Goal: Communication & Community: Participate in discussion

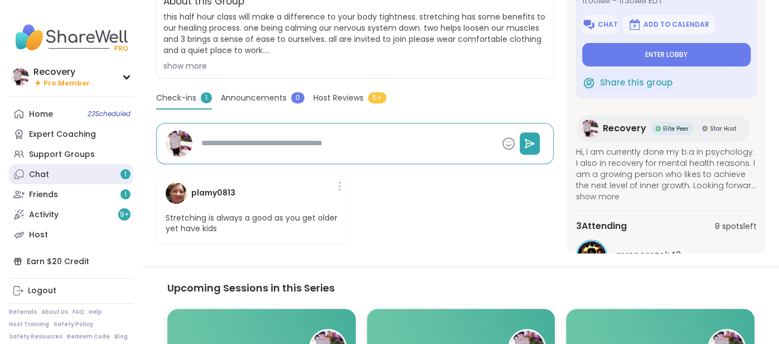
click at [120, 175] on link "Chat 1" at bounding box center [71, 174] width 124 height 20
type textarea "*"
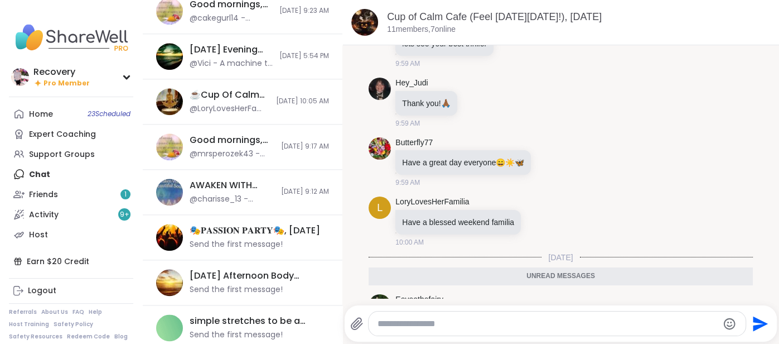
scroll to position [813, 0]
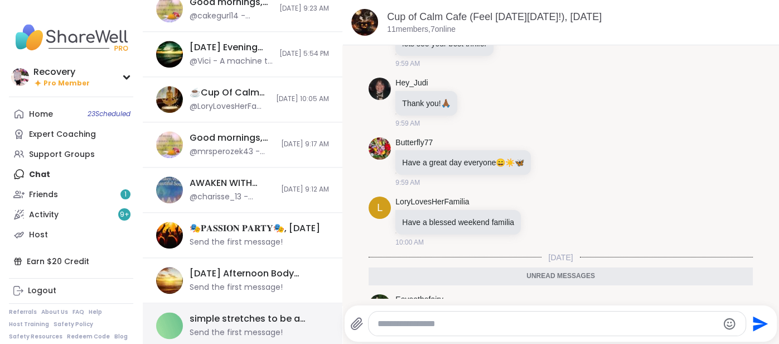
click at [191, 319] on div "simple stretches to be a healthier & relaxed you, [DATE]" at bounding box center [256, 318] width 133 height 12
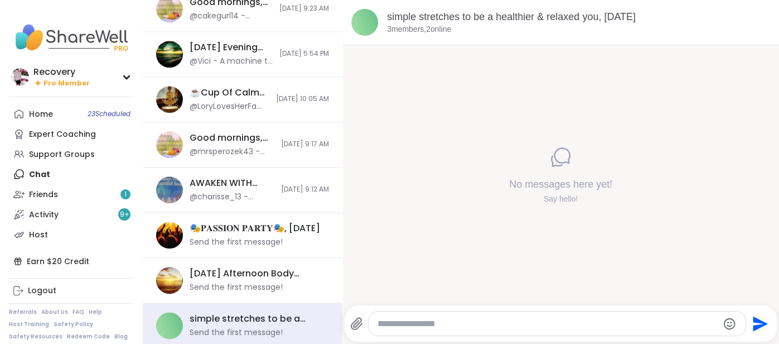
click at [410, 325] on textarea "Type your message" at bounding box center [548, 323] width 341 height 11
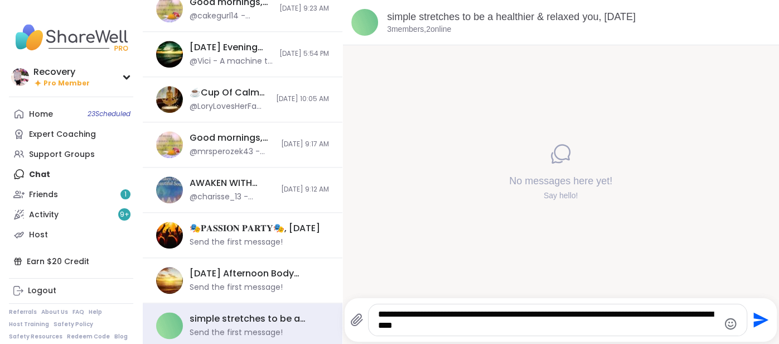
type textarea "**********"
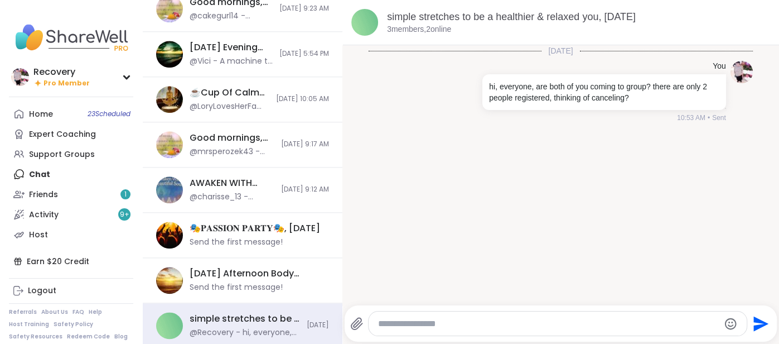
click at [400, 329] on textarea "Type your message" at bounding box center [548, 323] width 341 height 11
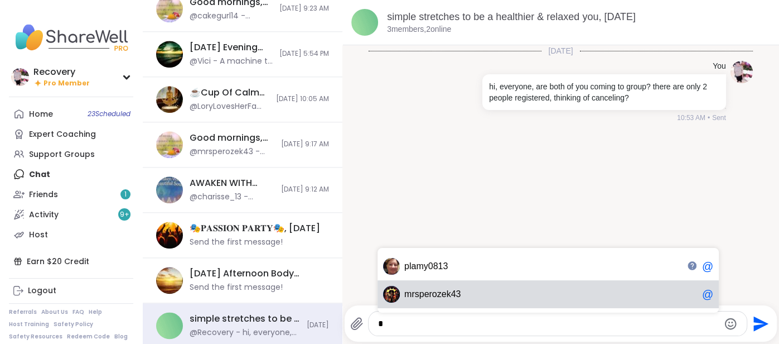
click at [418, 296] on span "s" at bounding box center [417, 293] width 4 height 11
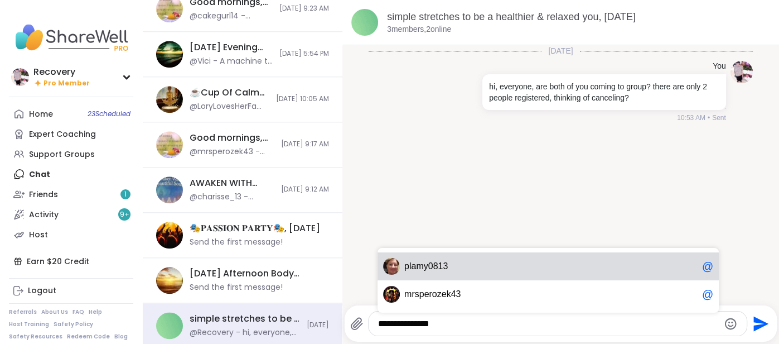
click at [455, 272] on div "p l a m y 0 8 1 3 @" at bounding box center [548, 266] width 341 height 28
type textarea "**********"
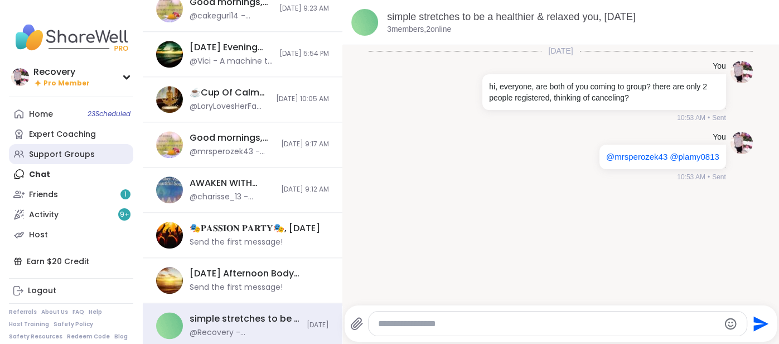
click at [81, 162] on link "Support Groups" at bounding box center [71, 154] width 124 height 20
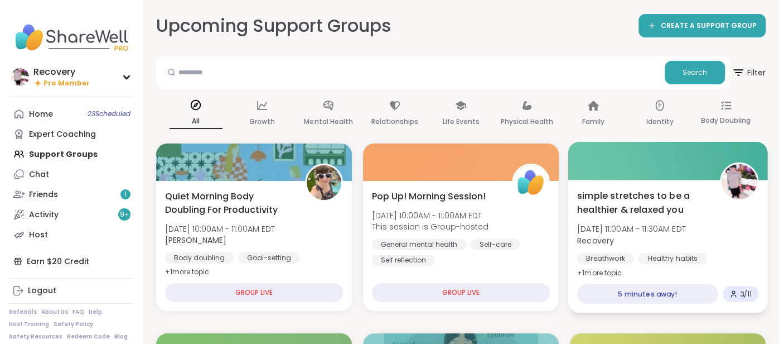
click at [616, 232] on span "[DATE] 11:00AM - 11:30AM EDT" at bounding box center [631, 228] width 109 height 11
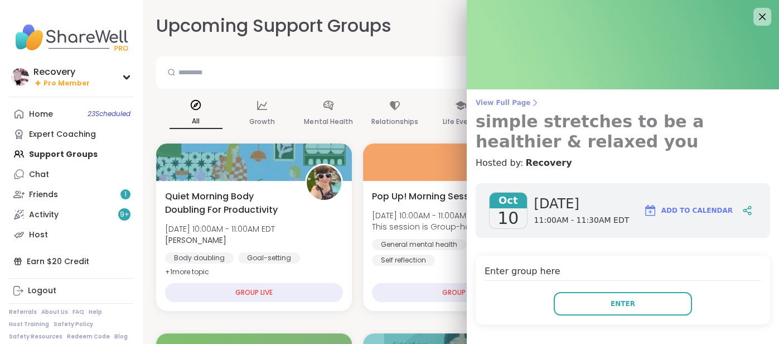
click at [483, 102] on span "View Full Page" at bounding box center [623, 102] width 295 height 9
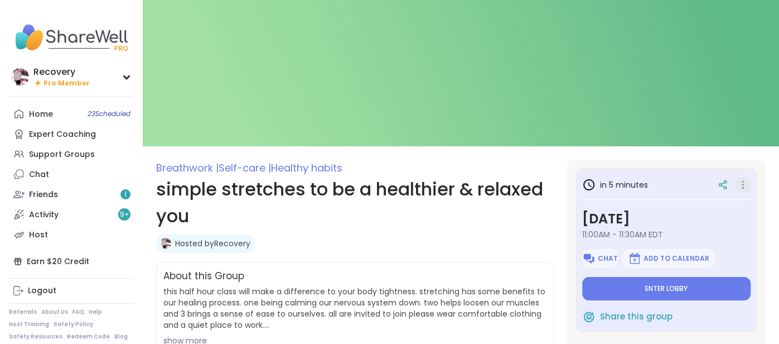
click at [742, 187] on icon at bounding box center [743, 185] width 11 height 16
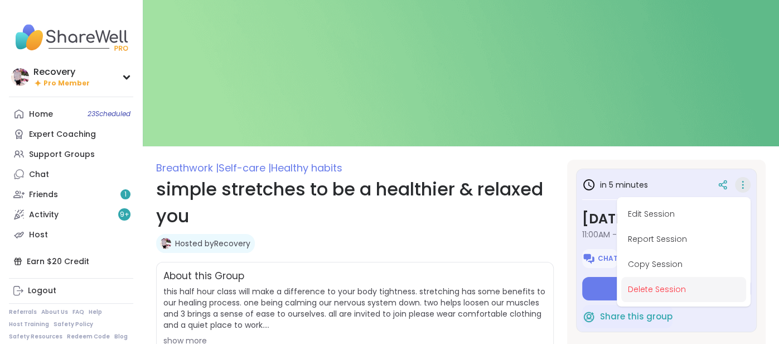
click at [676, 285] on button "Delete Session" at bounding box center [683, 289] width 125 height 25
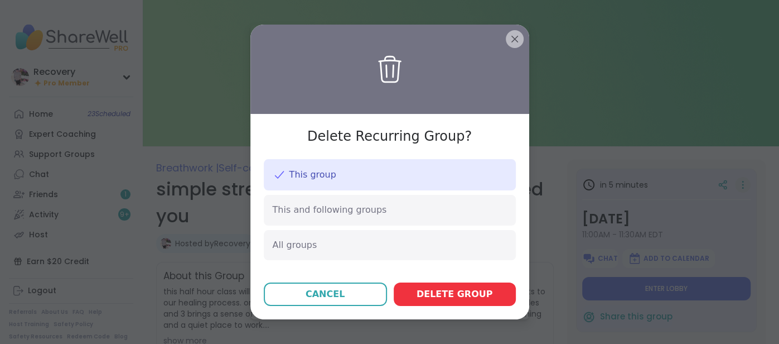
click at [463, 289] on span "Delete group" at bounding box center [455, 293] width 76 height 13
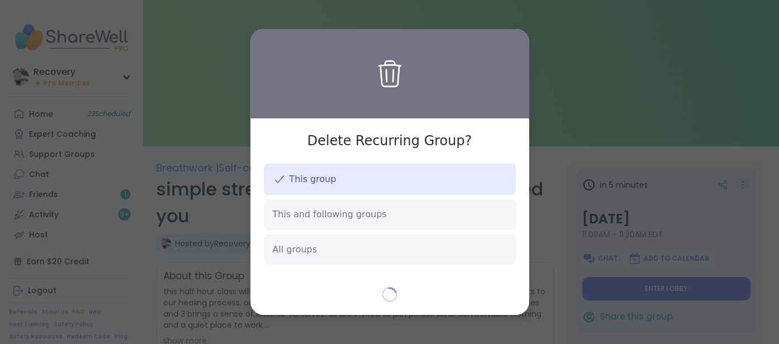
type textarea "*"
